Goal: Information Seeking & Learning: Understand process/instructions

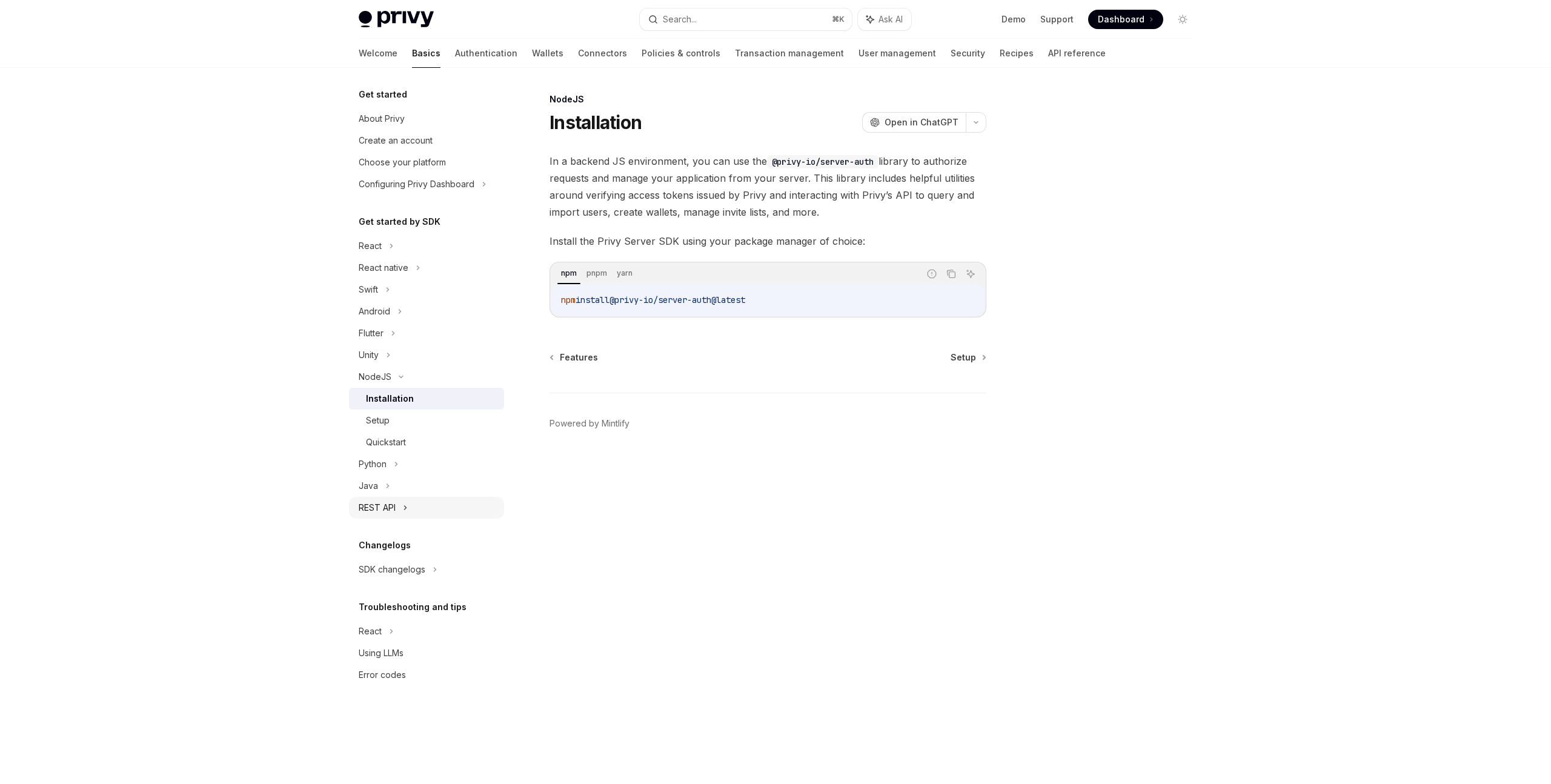
click at [390, 509] on div "REST API" at bounding box center [377, 508] width 37 height 15
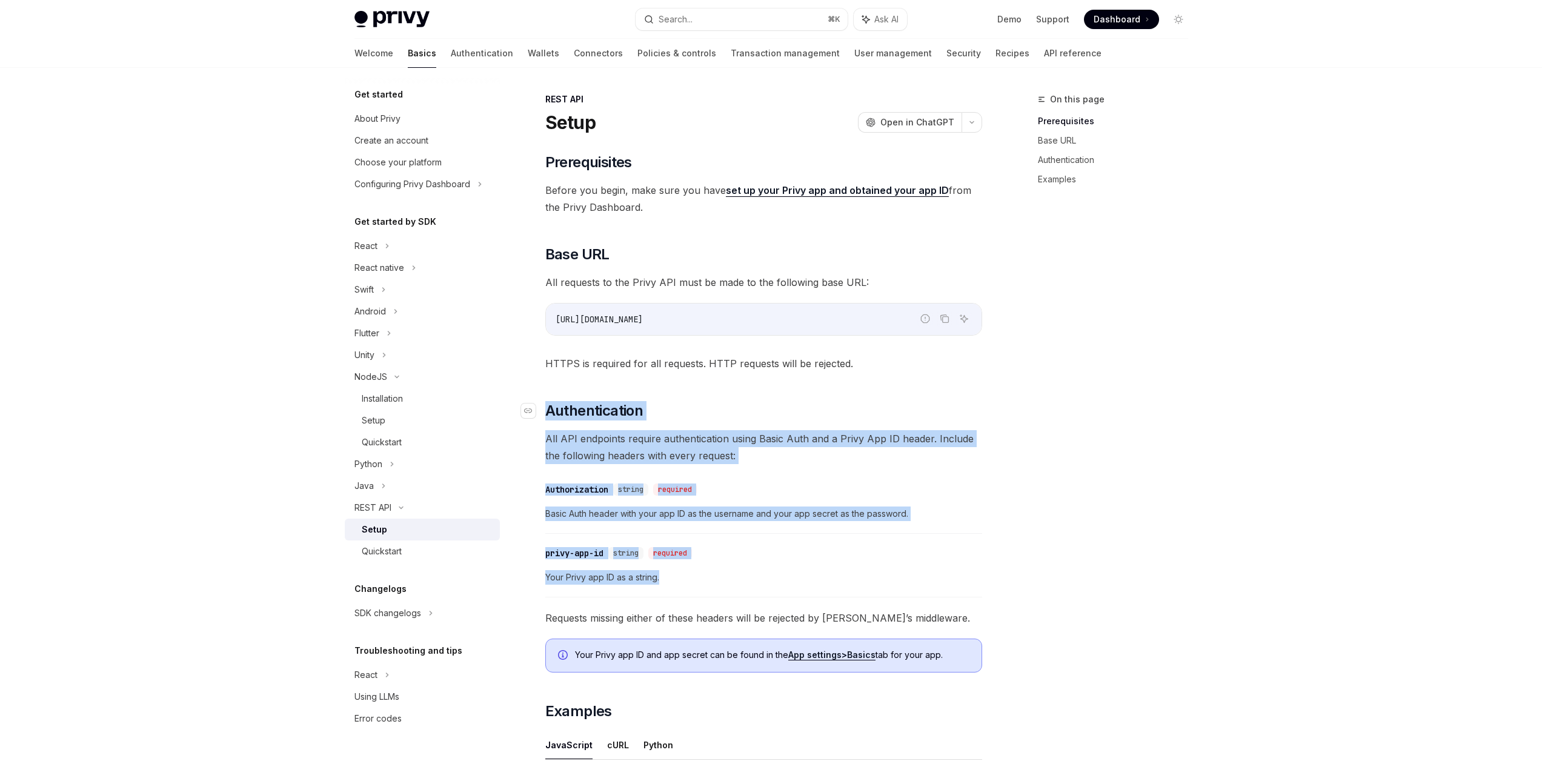
drag, startPoint x: 705, startPoint y: 577, endPoint x: 549, endPoint y: 405, distance: 232.2
click at [549, 405] on div "​ Prerequisites Before you begin, make sure you have set up your Privy app and …" at bounding box center [764, 561] width 437 height 817
drag, startPoint x: 547, startPoint y: 411, endPoint x: 778, endPoint y: 600, distance: 298.5
click at [778, 600] on div "​ Prerequisites Before you begin, make sure you have set up your Privy app and …" at bounding box center [764, 561] width 437 height 817
click at [728, 602] on div "​ Prerequisites Before you begin, make sure you have set up your Privy app and …" at bounding box center [764, 561] width 437 height 817
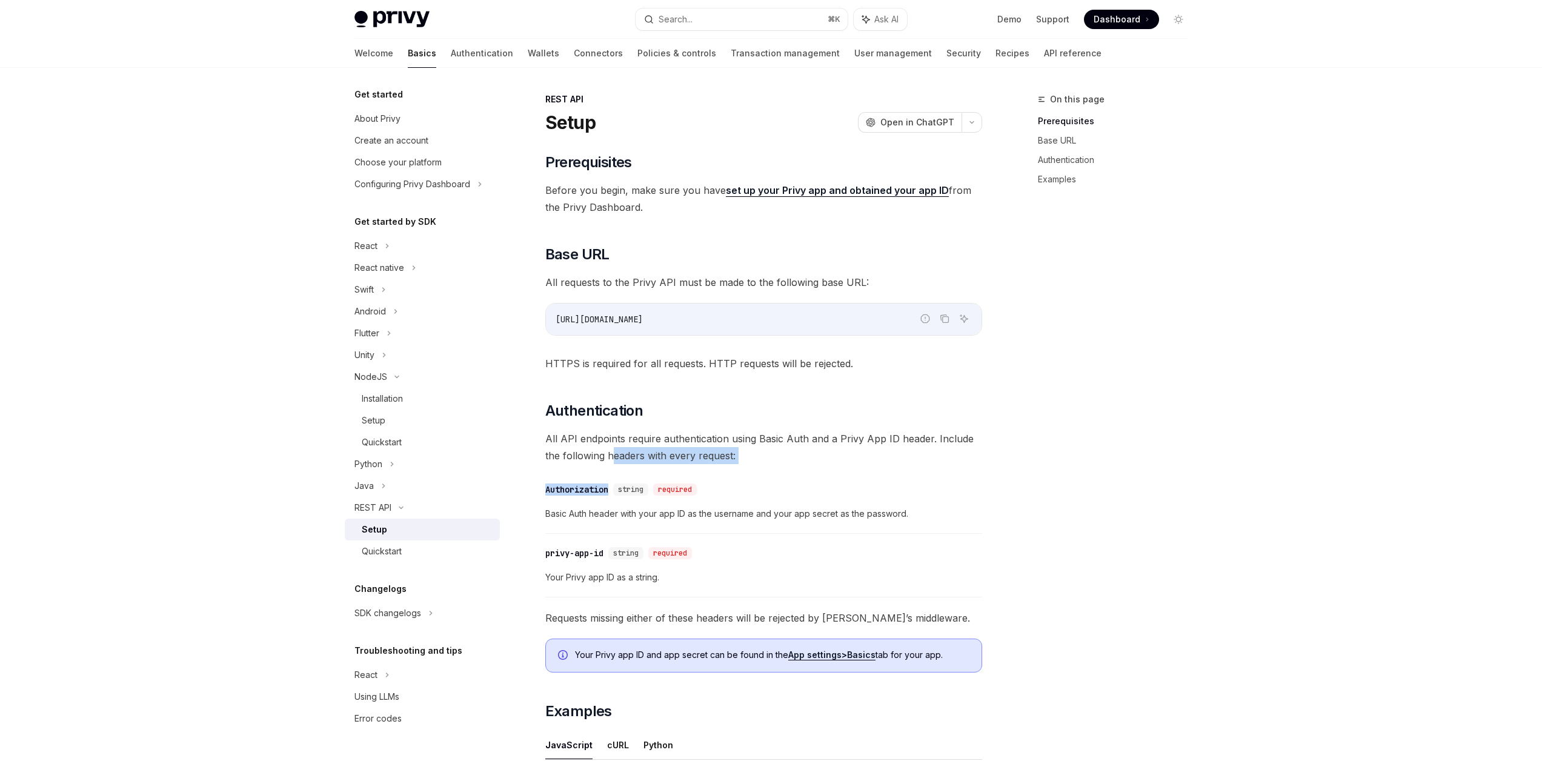
drag, startPoint x: 614, startPoint y: 453, endPoint x: 630, endPoint y: 464, distance: 19.4
click at [615, 453] on div "​ Prerequisites Before you begin, make sure you have set up your Privy app and …" at bounding box center [764, 561] width 437 height 817
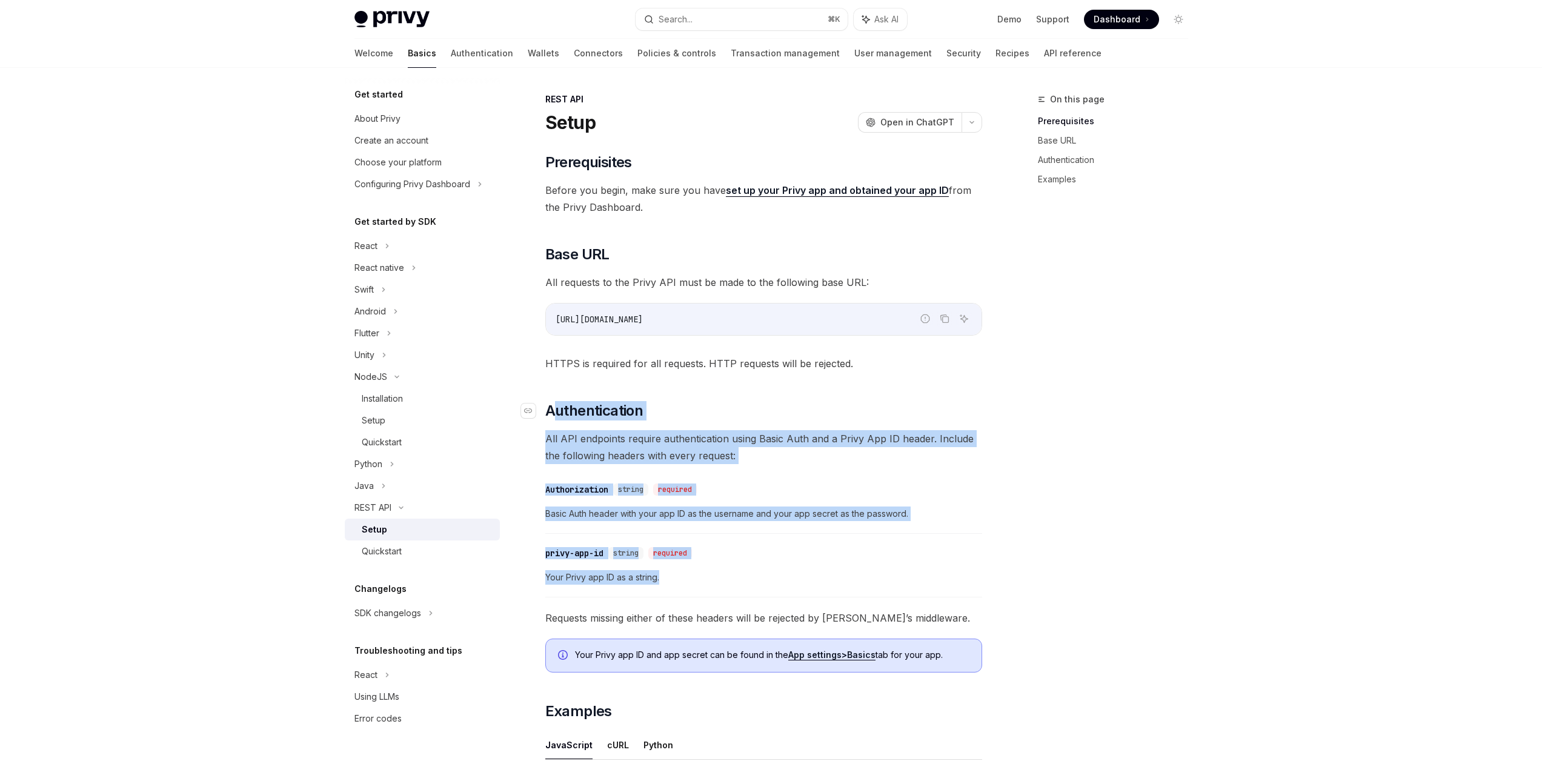
drag, startPoint x: 715, startPoint y: 574, endPoint x: 552, endPoint y: 404, distance: 235.5
click at [552, 406] on div "​ Prerequisites Before you begin, make sure you have set up your Privy app and …" at bounding box center [764, 561] width 437 height 817
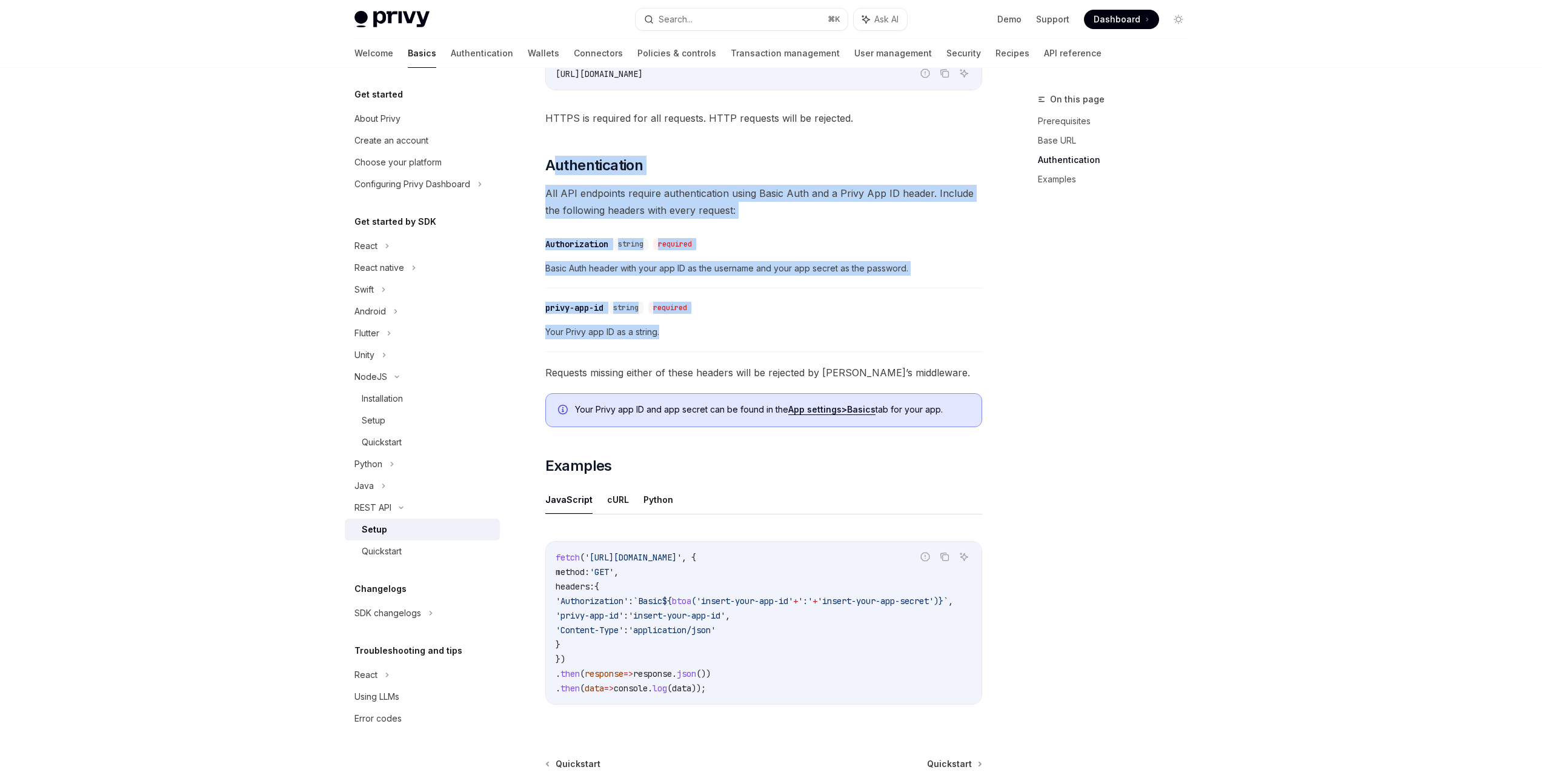
scroll to position [370, 0]
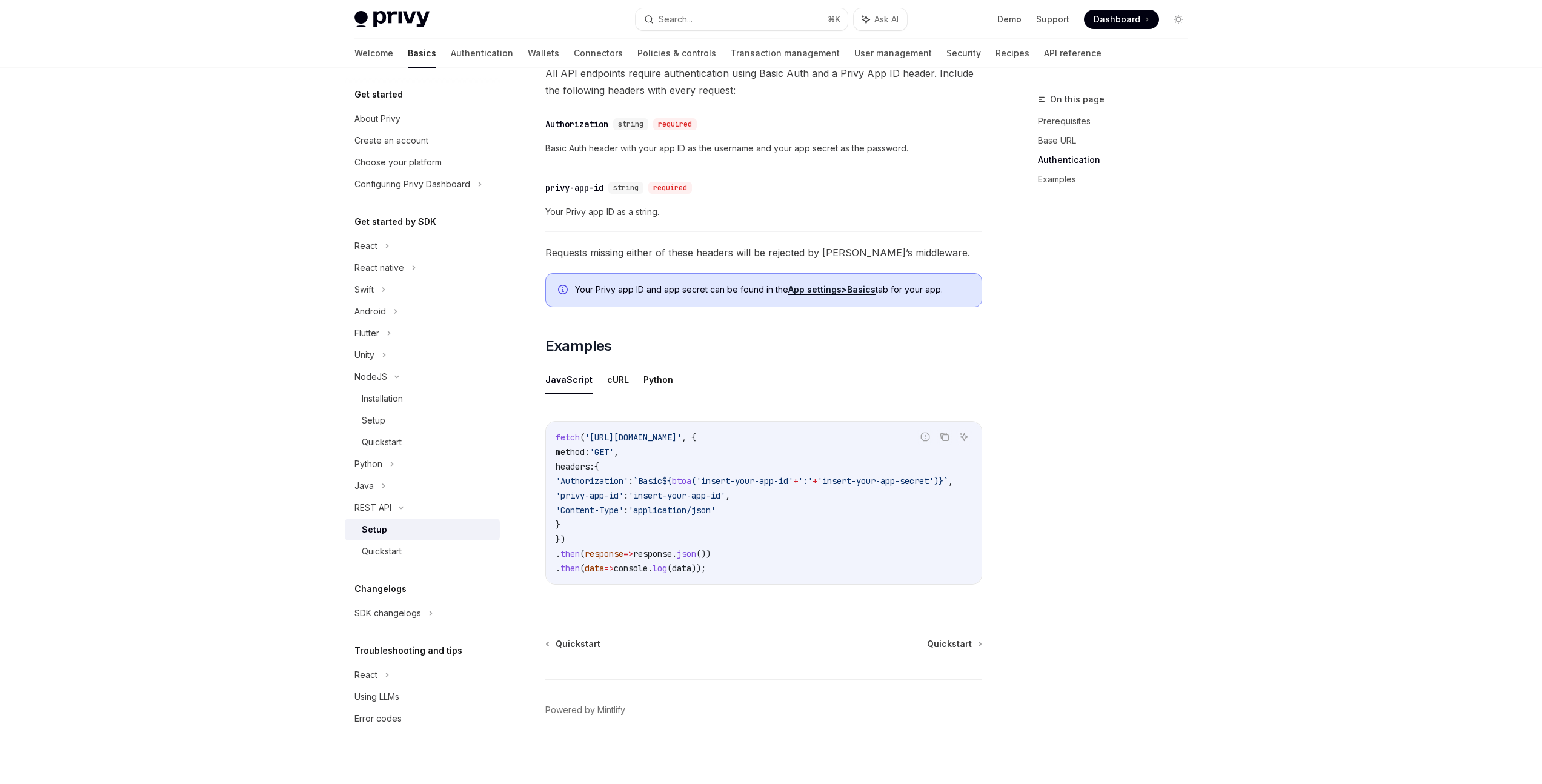
click at [835, 614] on div "REST API Setup OpenAI Open in ChatGPT OpenAI Open in ChatGPT ​ Prerequisites Be…" at bounding box center [650, 255] width 669 height 1057
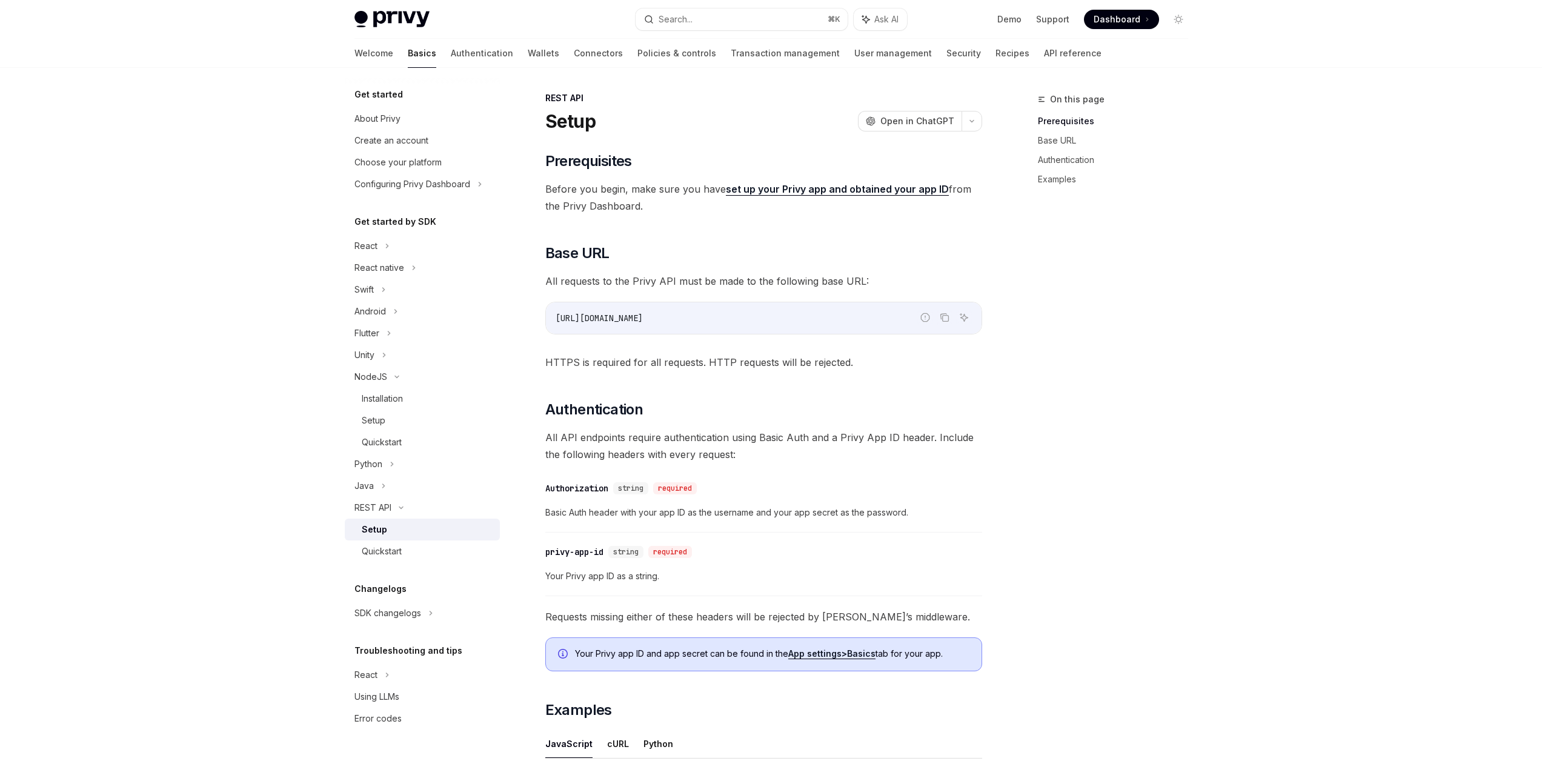
scroll to position [0, 0]
click at [411, 509] on div "REST API" at bounding box center [422, 508] width 155 height 22
click at [400, 534] on div "Setup" at bounding box center [427, 529] width 131 height 15
type textarea "*"
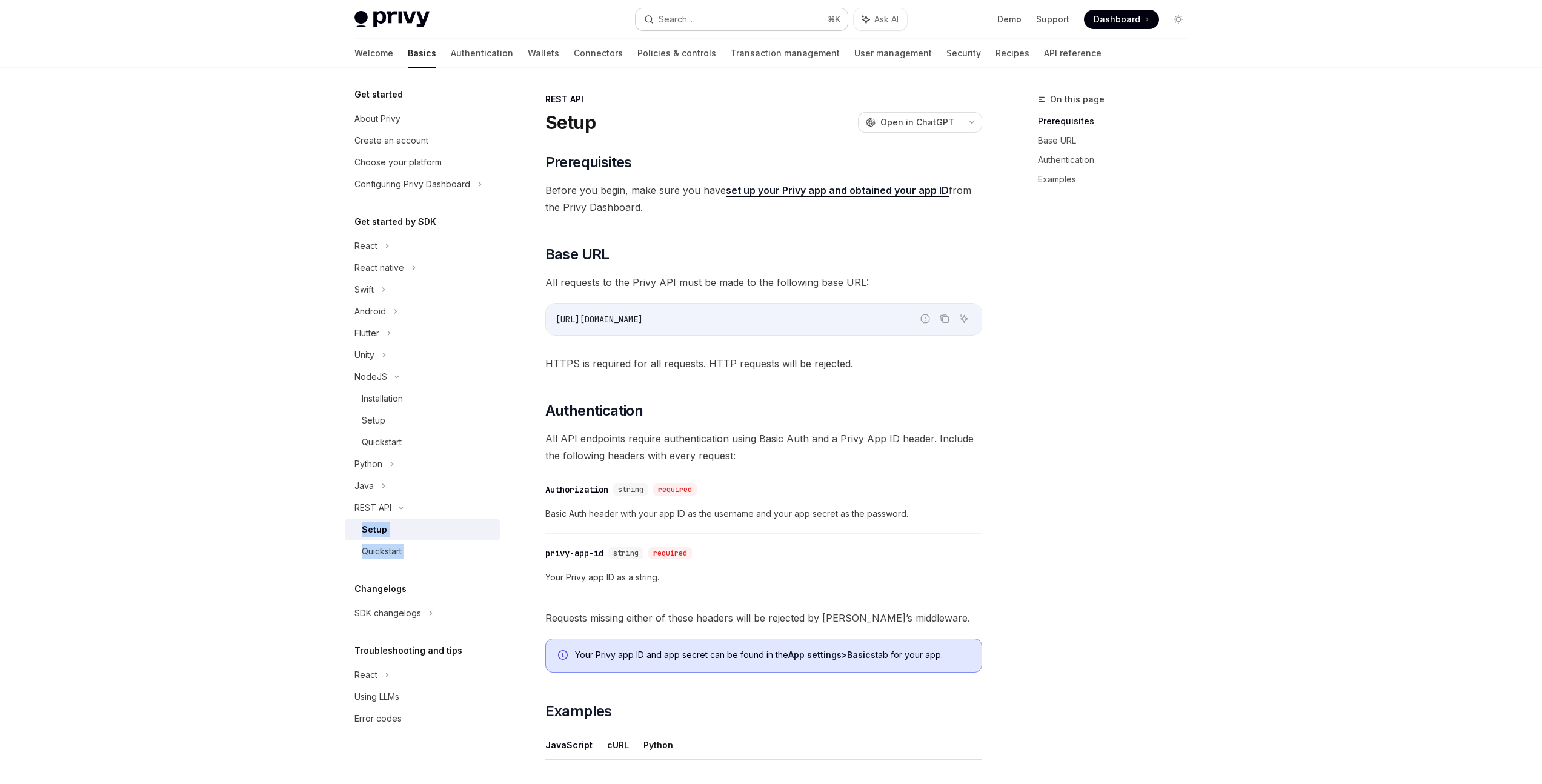
click at [721, 8] on button "Search... ⌘ K" at bounding box center [741, 19] width 212 height 22
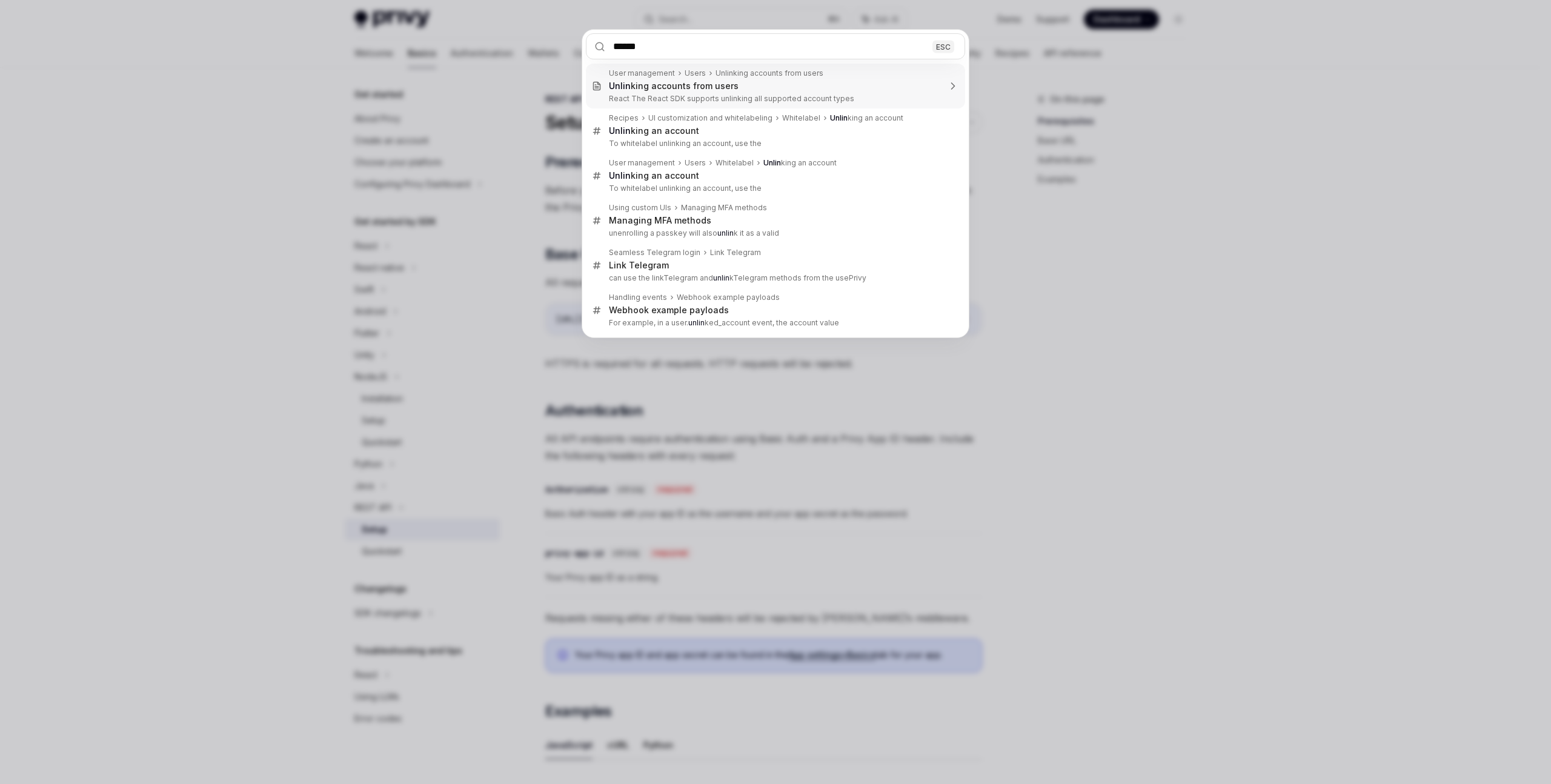
type input "******"
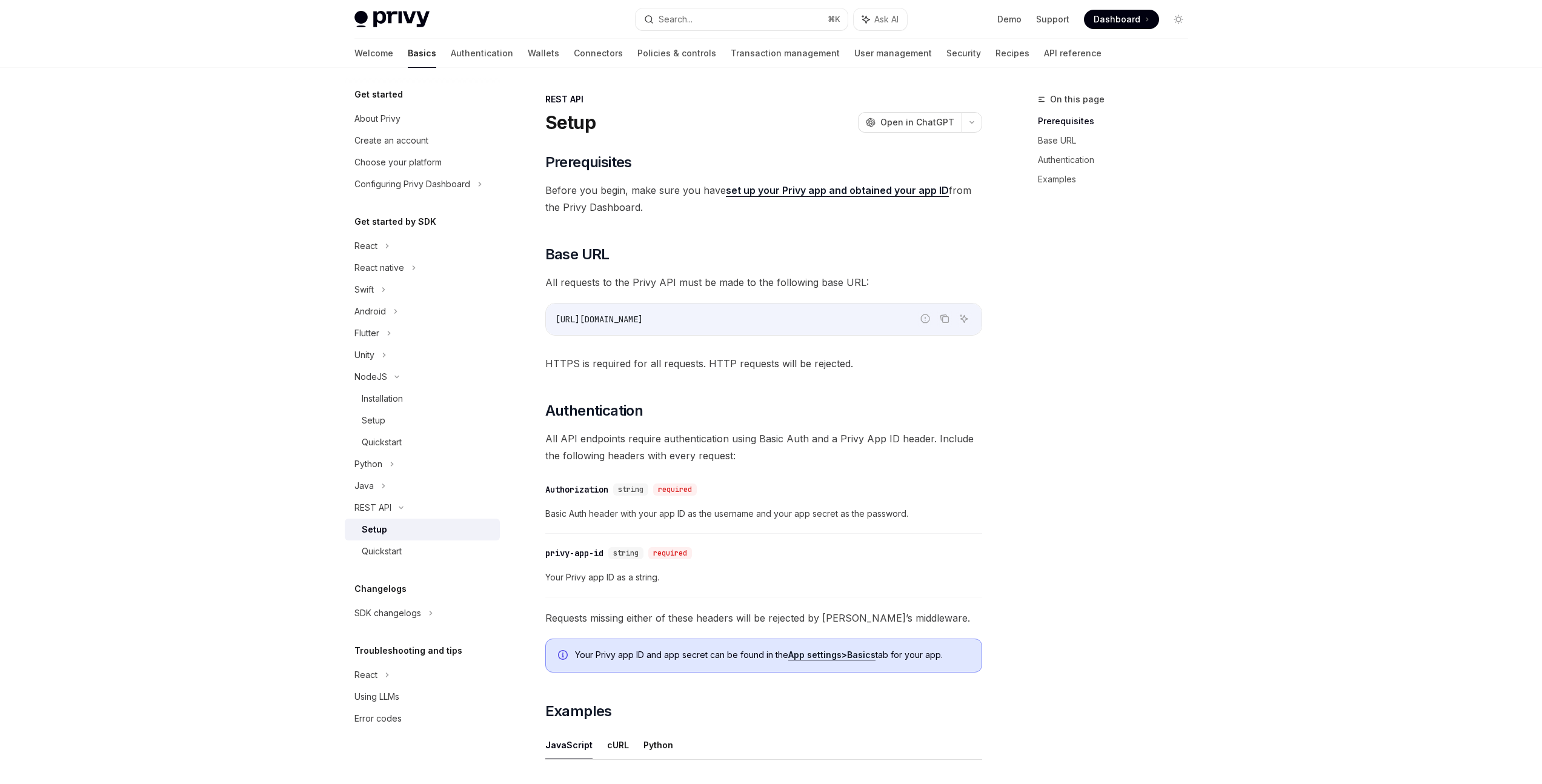
scroll to position [68, 0]
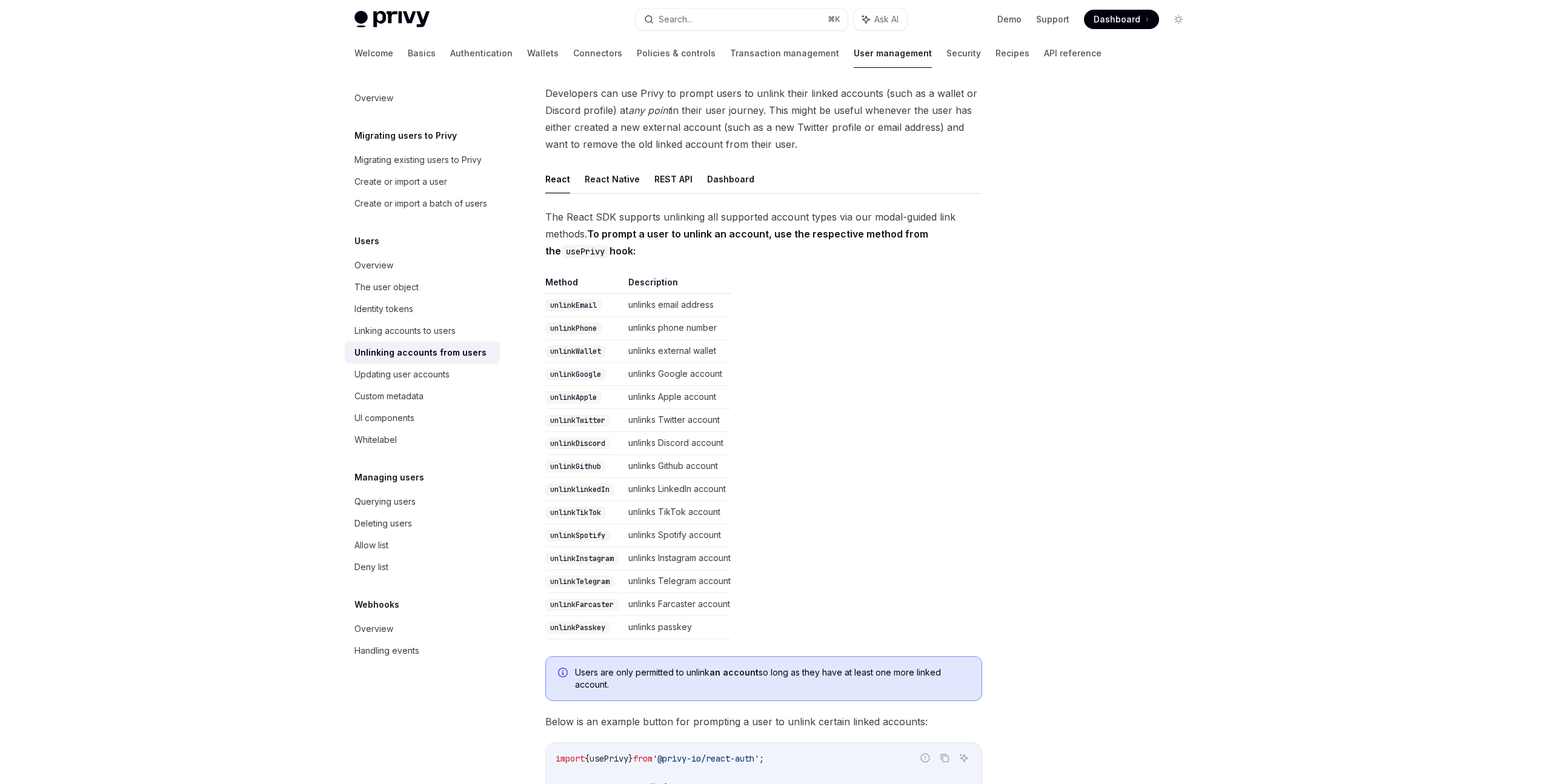
click at [688, 182] on ul "React React Native REST API Dashboard" at bounding box center [764, 179] width 437 height 29
click at [684, 181] on button "REST API" at bounding box center [673, 179] width 38 height 28
type textarea "*"
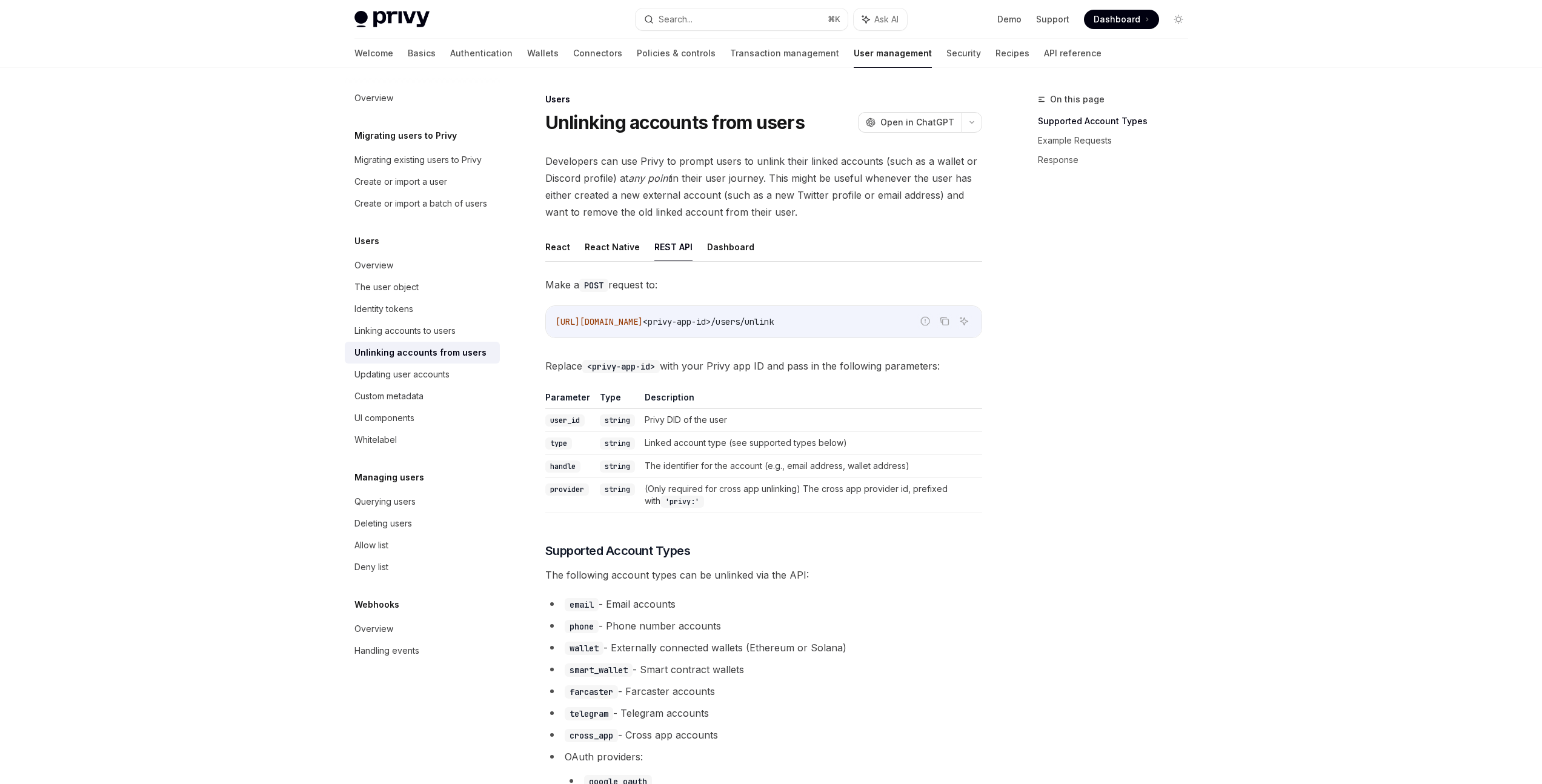
click at [805, 270] on div "React React Native REST API Dashboard Make a POST request to: Report incorrect …" at bounding box center [764, 794] width 437 height 1123
click at [946, 320] on icon "Copy the contents from the code block" at bounding box center [944, 321] width 10 height 10
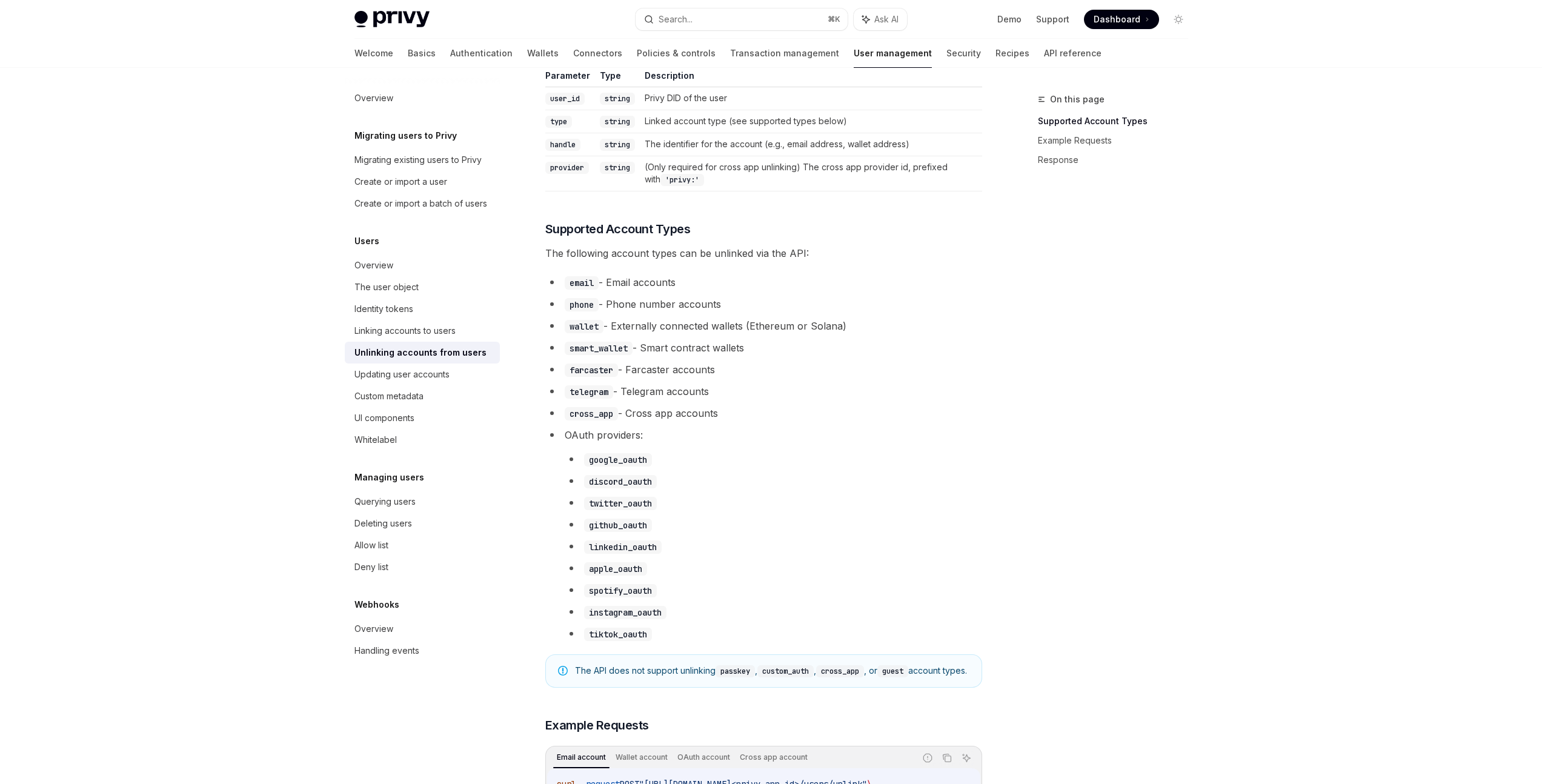
scroll to position [317, 0]
